Goal: Use online tool/utility: Utilize a website feature to perform a specific function

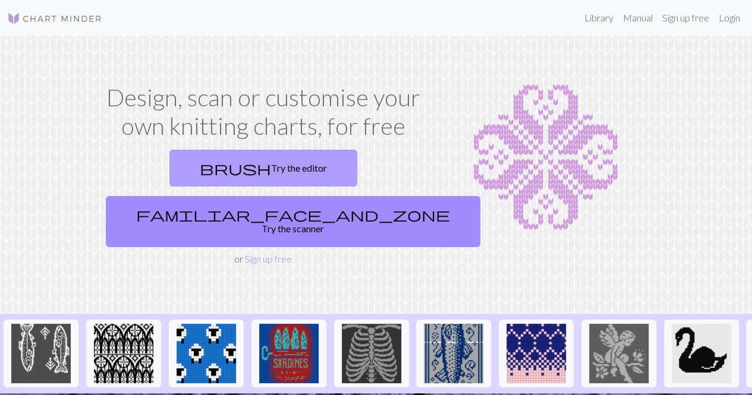
click at [220, 172] on link "brush Try the editor" at bounding box center [263, 168] width 188 height 37
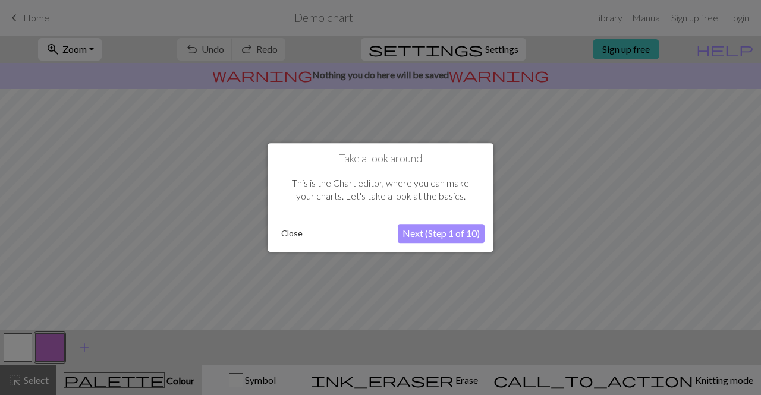
click at [293, 227] on button "Close" at bounding box center [291, 234] width 31 height 18
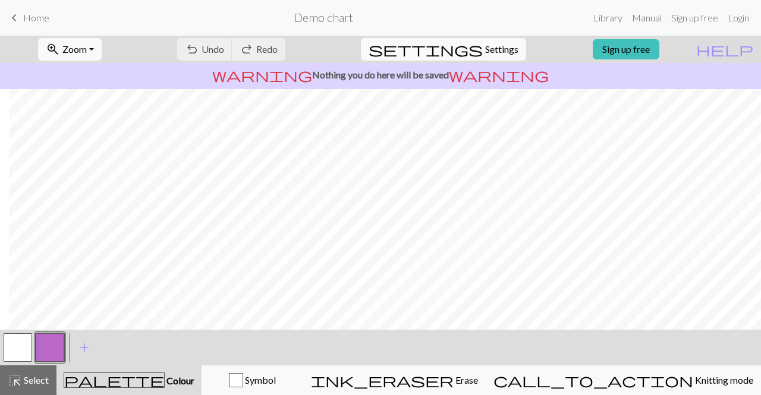
scroll to position [201, 9]
click at [290, 383] on div "Symbol" at bounding box center [252, 380] width 86 height 14
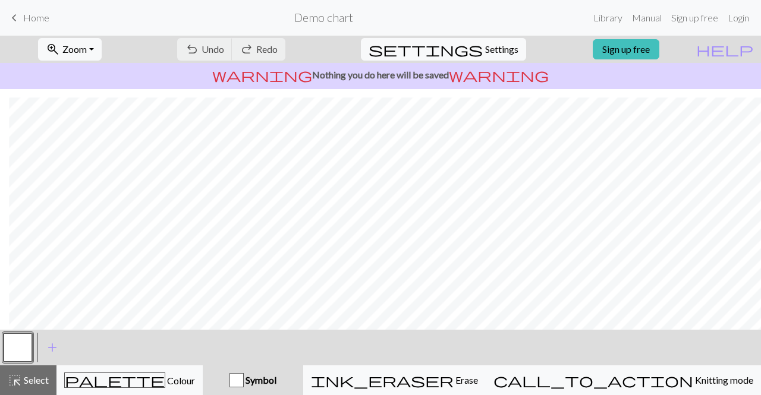
click at [276, 378] on span "Symbol" at bounding box center [260, 379] width 33 height 11
click at [244, 381] on div "button" at bounding box center [236, 380] width 14 height 14
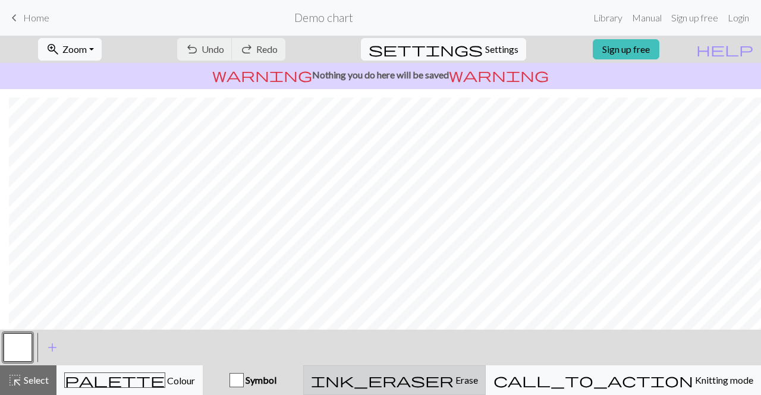
click at [443, 370] on button "ink_eraser Erase Erase" at bounding box center [394, 380] width 182 height 30
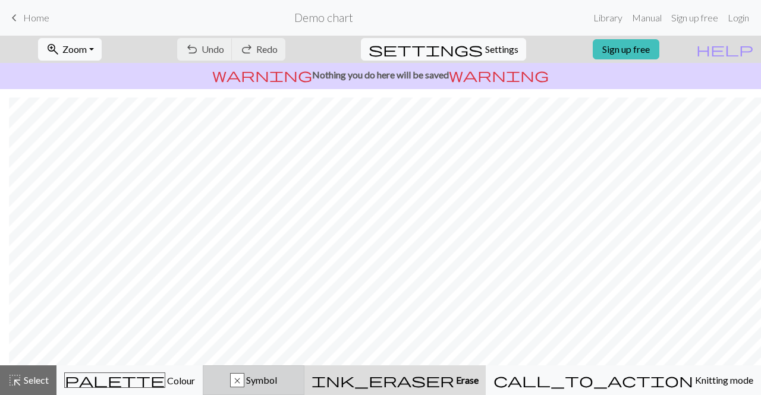
click at [297, 378] on div "x Symbol" at bounding box center [253, 380] width 86 height 14
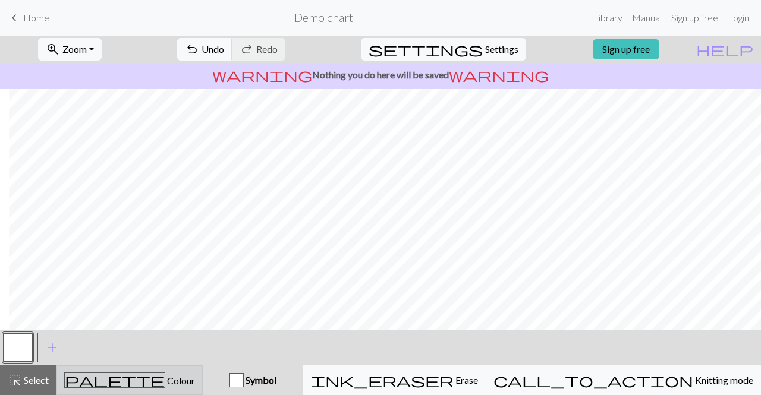
click at [198, 388] on button "palette Colour Colour" at bounding box center [129, 380] width 146 height 30
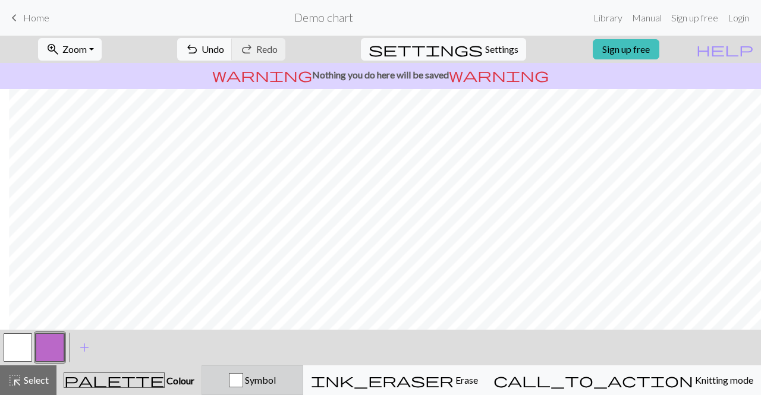
click at [276, 380] on span "Symbol" at bounding box center [259, 379] width 33 height 11
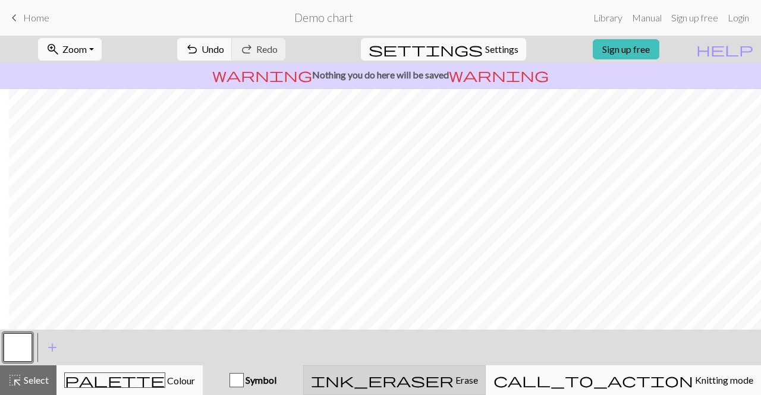
click at [455, 382] on div "ink_eraser Erase Erase" at bounding box center [394, 380] width 167 height 14
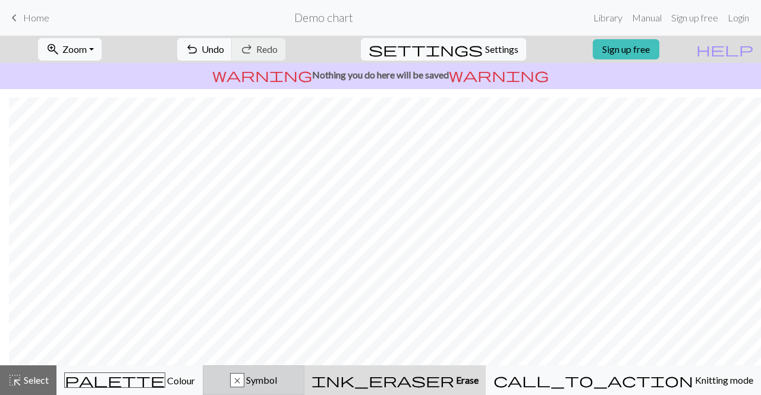
click at [244, 376] on div "x" at bounding box center [237, 381] width 13 height 14
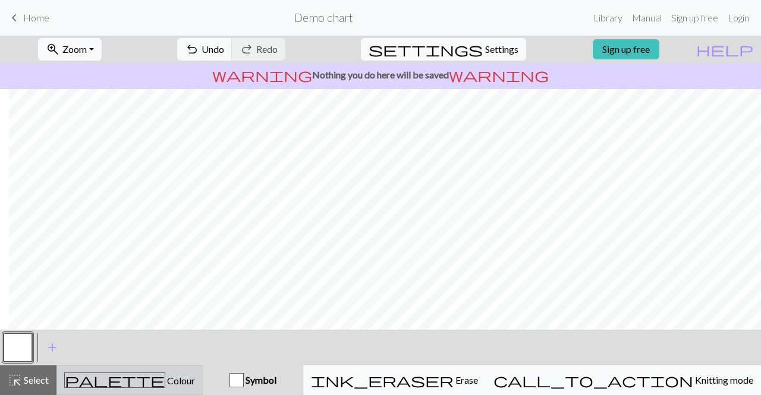
click at [182, 380] on div "palette Colour Colour" at bounding box center [129, 380] width 131 height 15
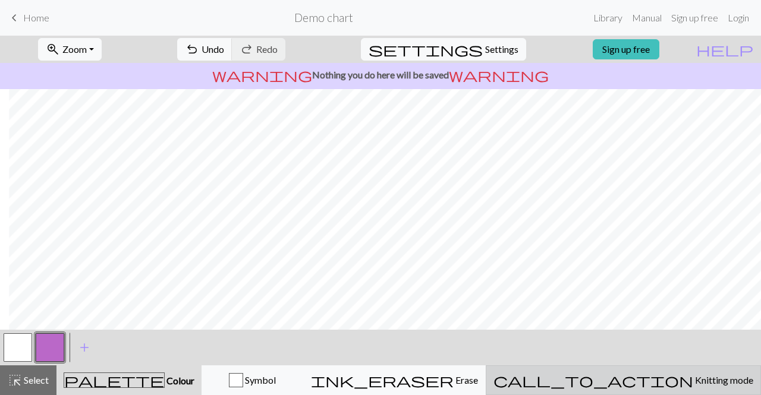
click at [693, 379] on span "Knitting mode" at bounding box center [723, 379] width 60 height 11
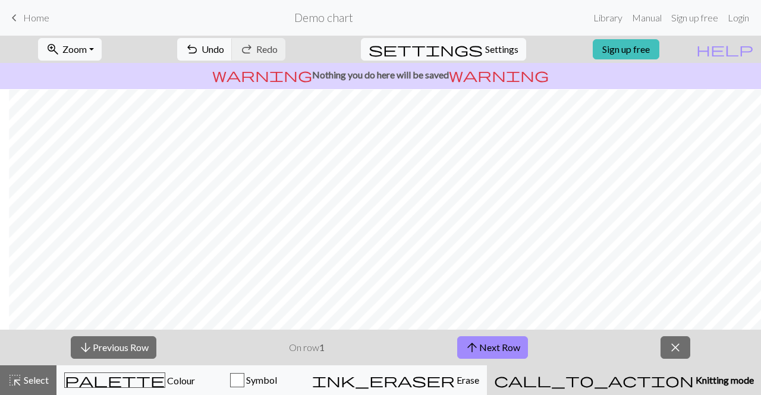
scroll to position [106, 9]
